Goal: Submit feedback/report problem

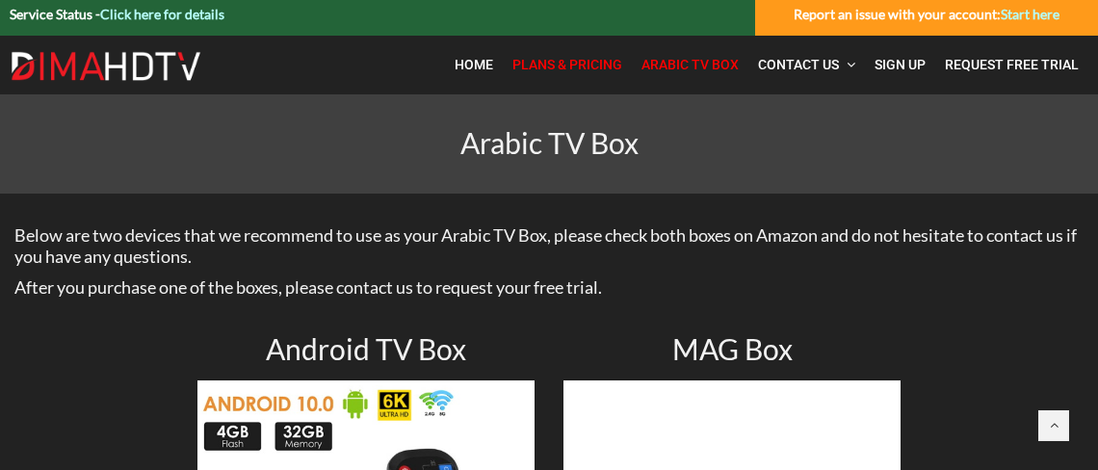
click at [577, 72] on span "Plans & Pricing" at bounding box center [567, 64] width 110 height 15
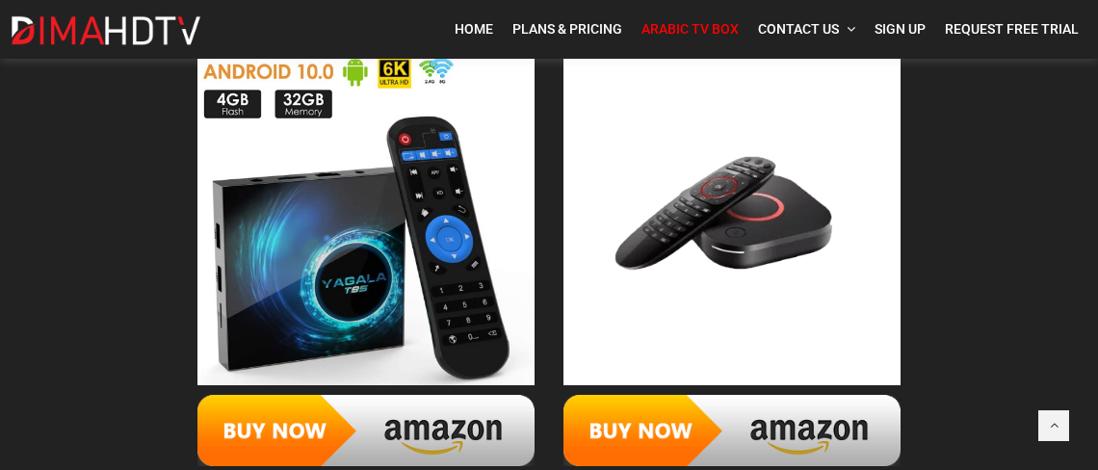
scroll to position [503, 0]
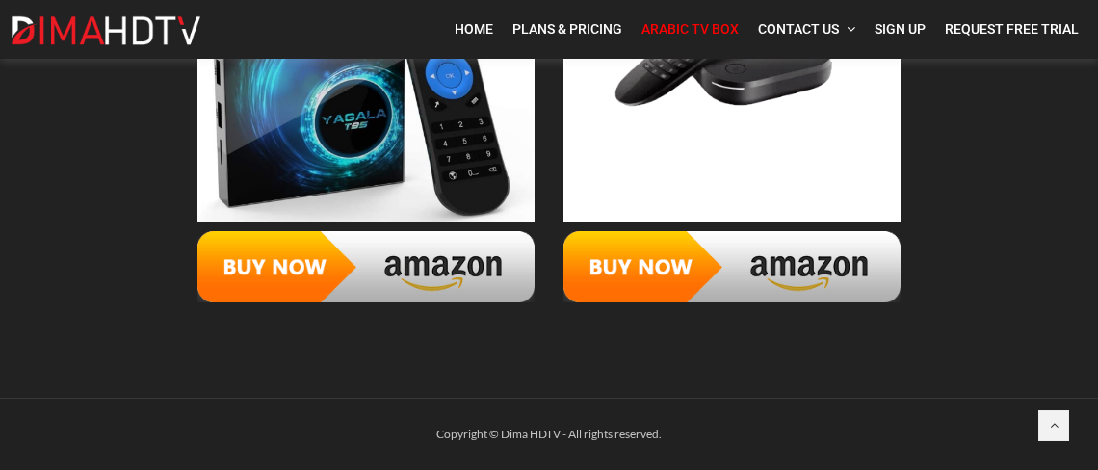
click at [414, 254] on img at bounding box center [365, 266] width 337 height 71
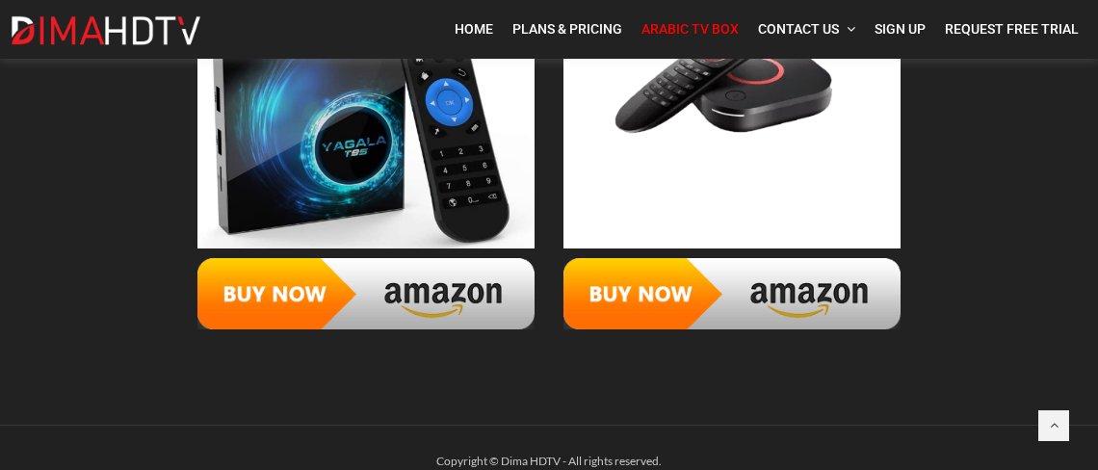
scroll to position [503, 0]
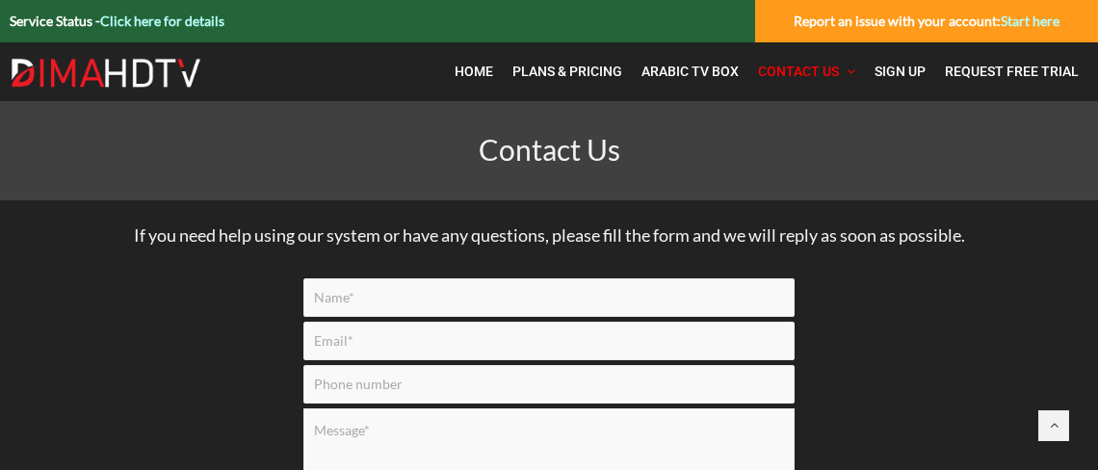
scroll to position [15, 0]
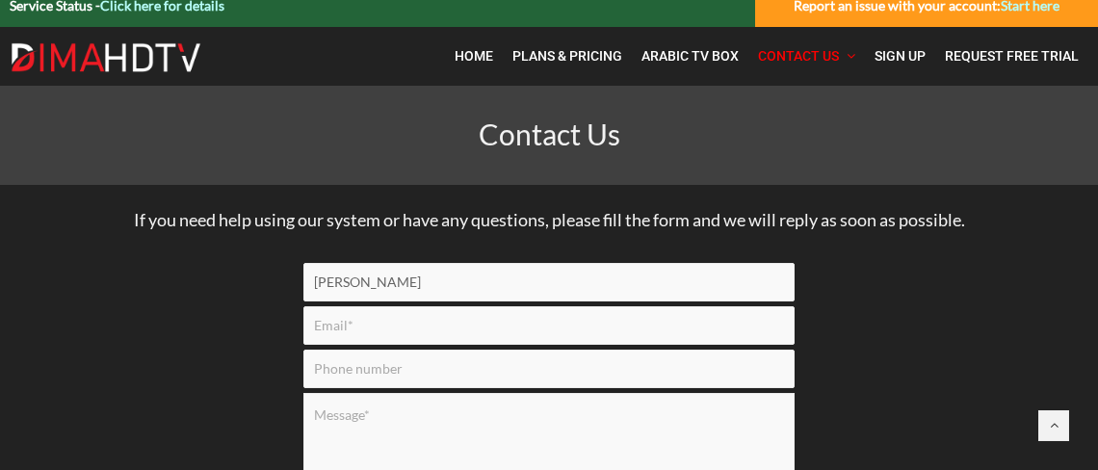
type input "[PERSON_NAME]"
type input "[EMAIL_ADDRESS][DOMAIN_NAME]"
click at [416, 374] on input "Contact form" at bounding box center [548, 369] width 491 height 39
type input "3"
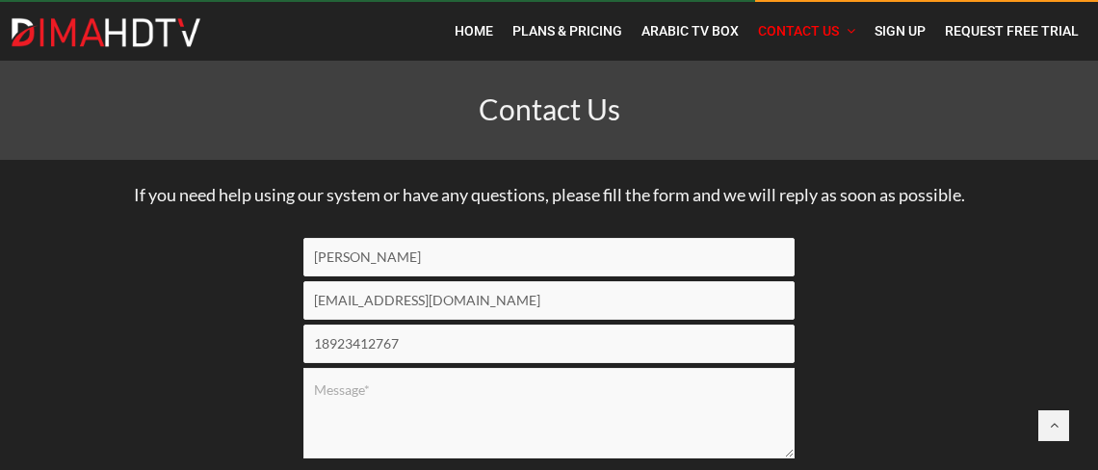
scroll to position [70, 0]
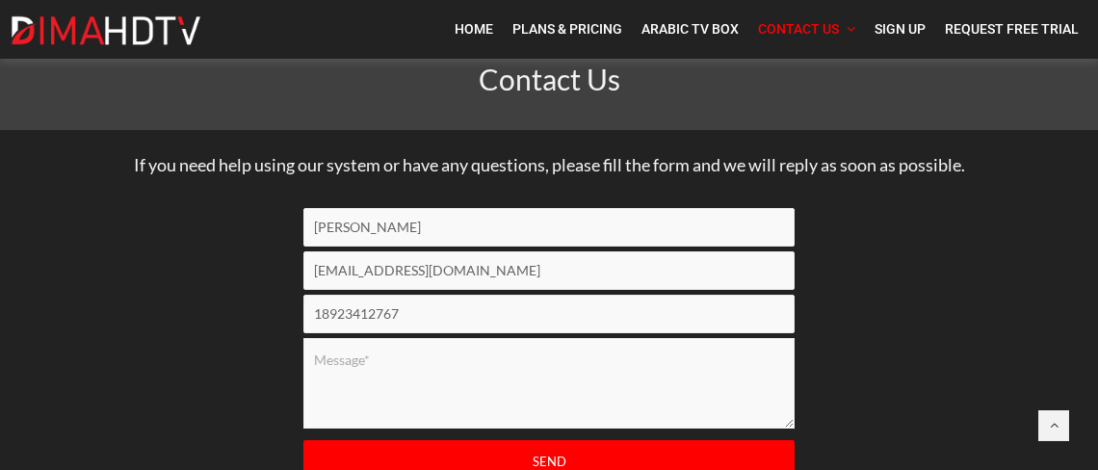
type input "18923412767"
click at [426, 364] on textarea "Contact form" at bounding box center [548, 383] width 491 height 91
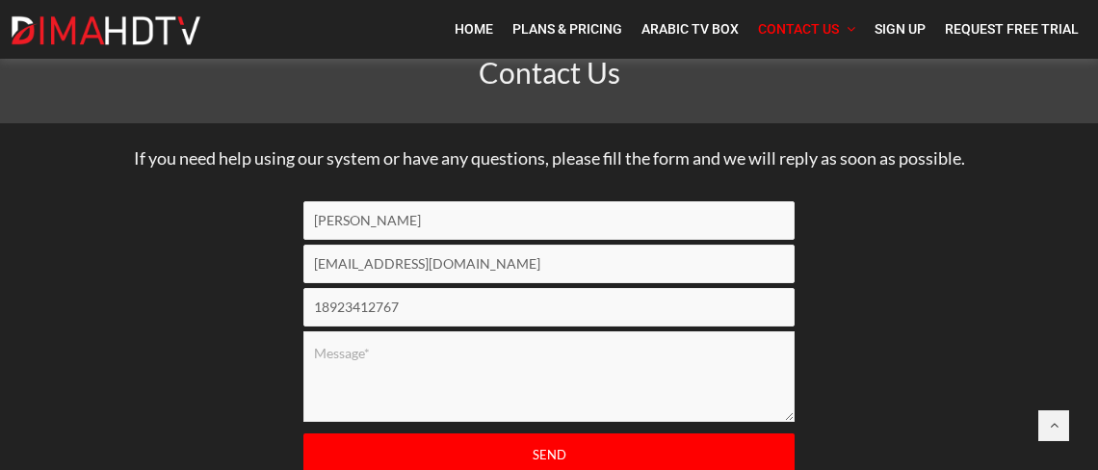
scroll to position [85, 0]
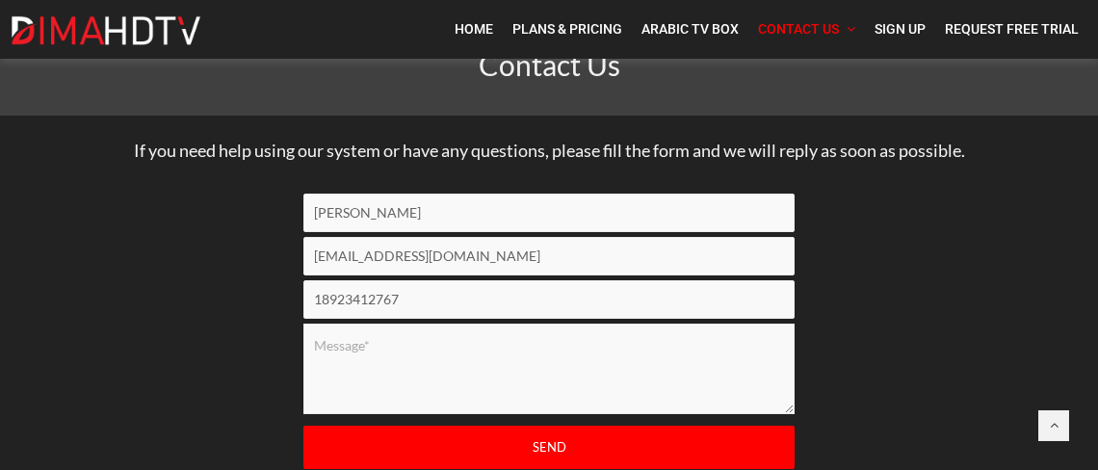
paste textarea "Hi Sir, Good day! We are an android box box in [GEOGRAPHIC_DATA]. Our new box: …"
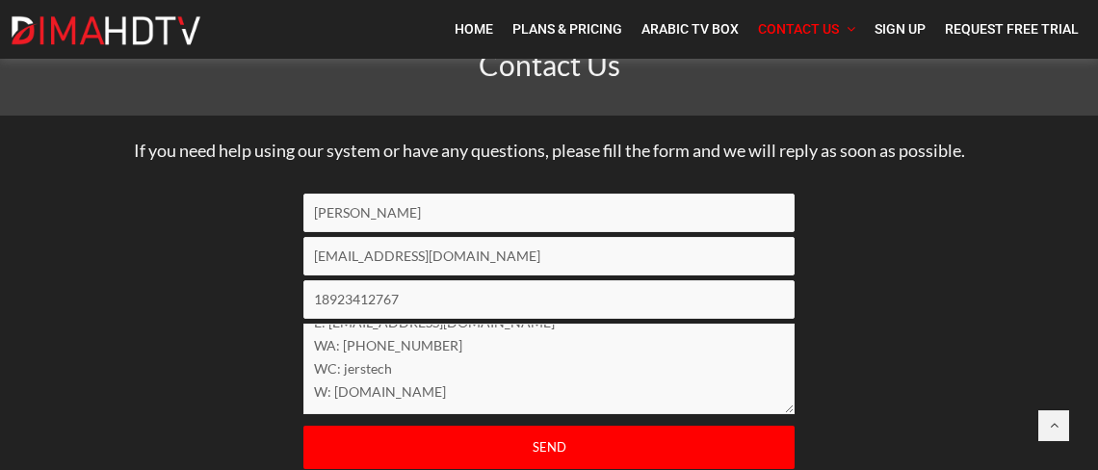
drag, startPoint x: 402, startPoint y: 369, endPoint x: 297, endPoint y: 371, distance: 105.0
click at [297, 371] on div "[PERSON_NAME] [PERSON_NAME][EMAIL_ADDRESS][DOMAIN_NAME] 18923412767 Hi Sir, Goo…" at bounding box center [549, 349] width 520 height 310
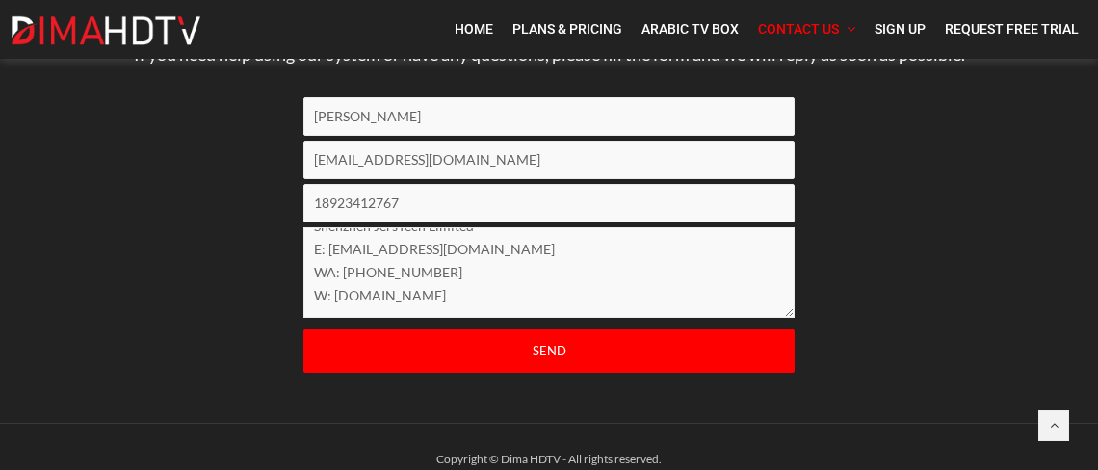
type textarea "Hi Sir, Good day! We are an android box box in [GEOGRAPHIC_DATA]. Our new box: …"
click at [539, 351] on input "Send" at bounding box center [548, 350] width 491 height 43
